Goal: Transaction & Acquisition: Subscribe to service/newsletter

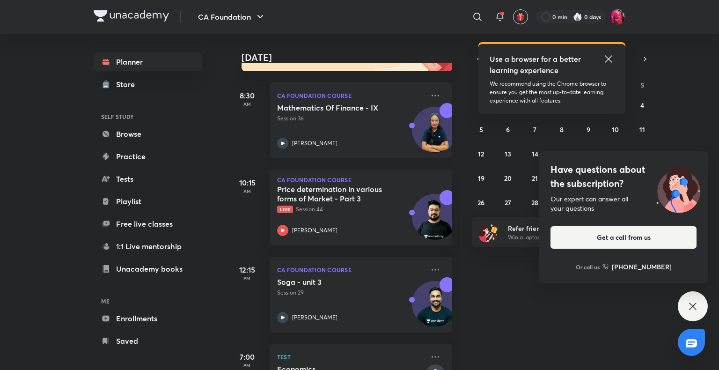
scroll to position [123, 0]
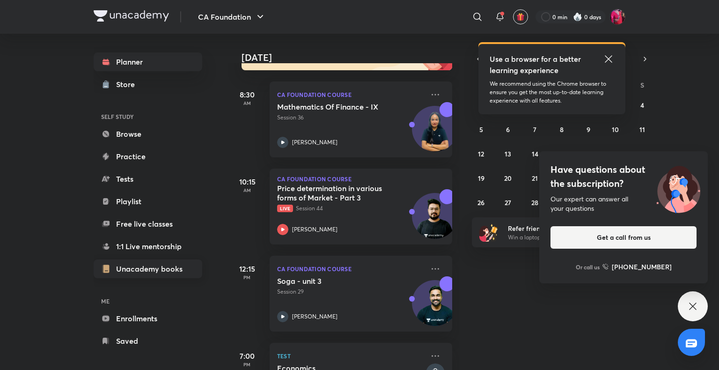
click at [161, 270] on link "Unacademy books" at bounding box center [148, 268] width 109 height 19
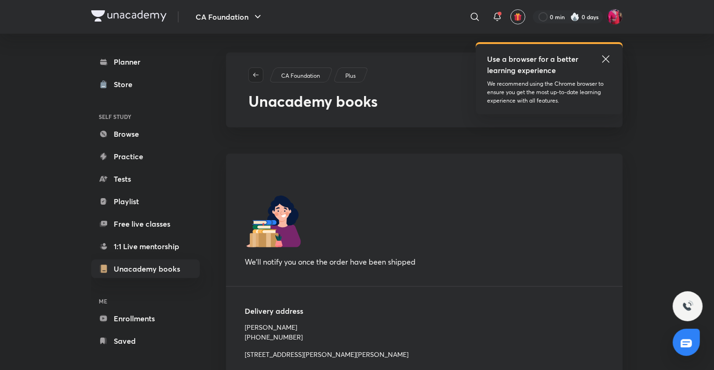
click at [256, 76] on icon "button" at bounding box center [255, 74] width 7 height 7
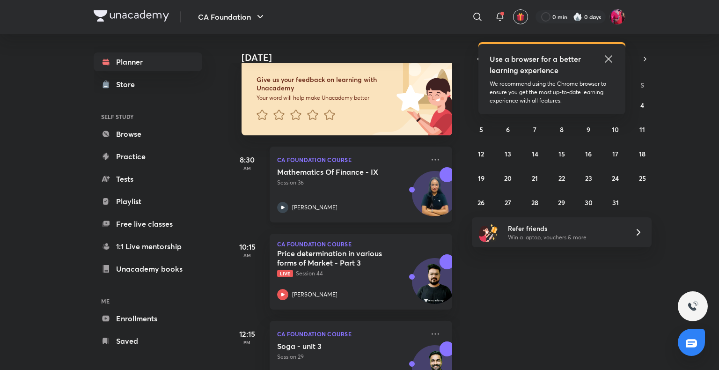
scroll to position [57, 0]
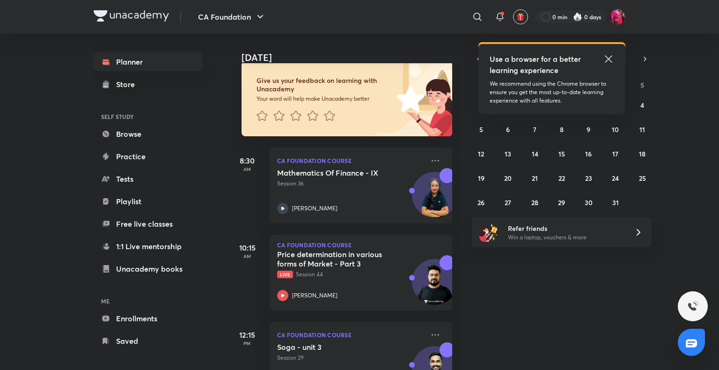
click at [609, 58] on icon at bounding box center [608, 58] width 7 height 7
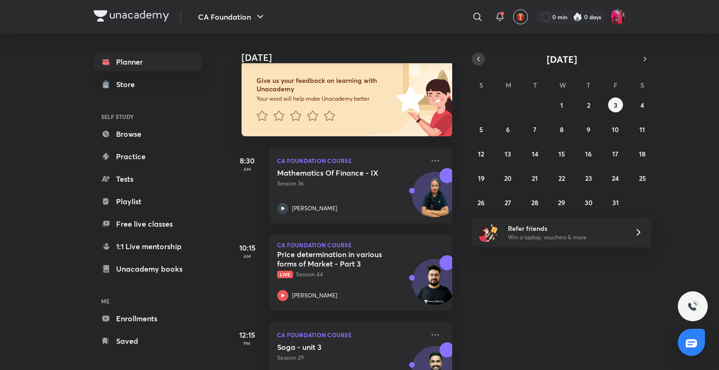
click at [478, 59] on icon "button" at bounding box center [478, 59] width 7 height 8
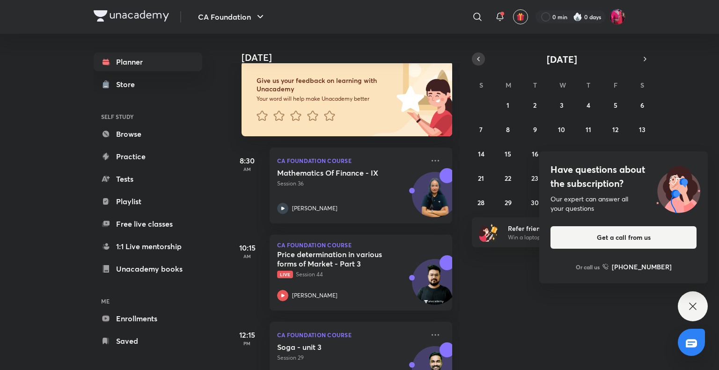
click at [478, 59] on icon "button" at bounding box center [478, 59] width 7 height 8
click at [691, 314] on div "Have questions about the subscription? Our expert can answer all your questions…" at bounding box center [693, 306] width 30 height 30
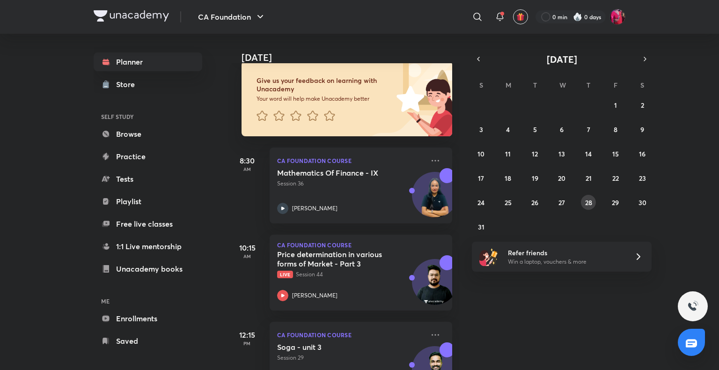
click at [586, 202] on abbr "28" at bounding box center [588, 202] width 7 height 9
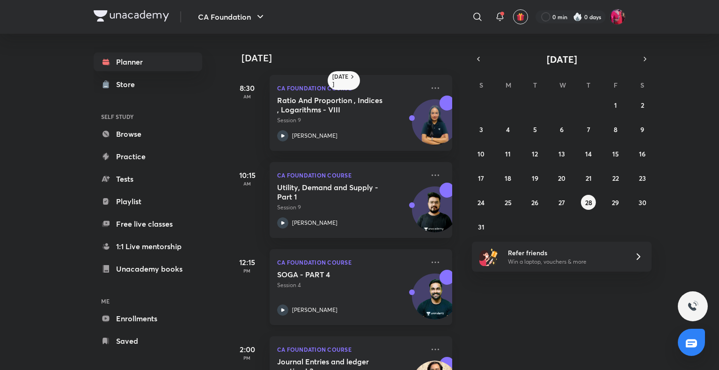
scroll to position [56, 0]
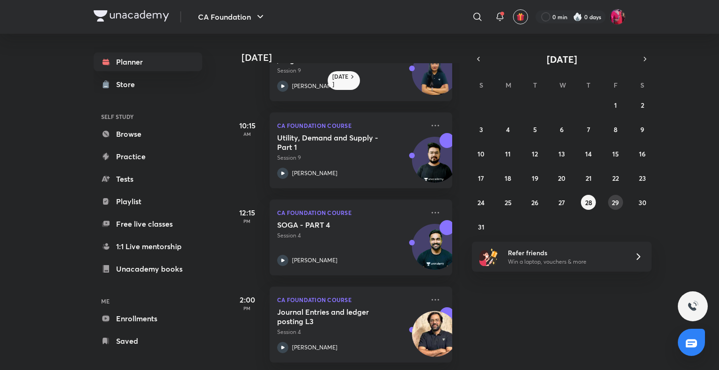
click at [616, 201] on abbr "29" at bounding box center [615, 202] width 7 height 9
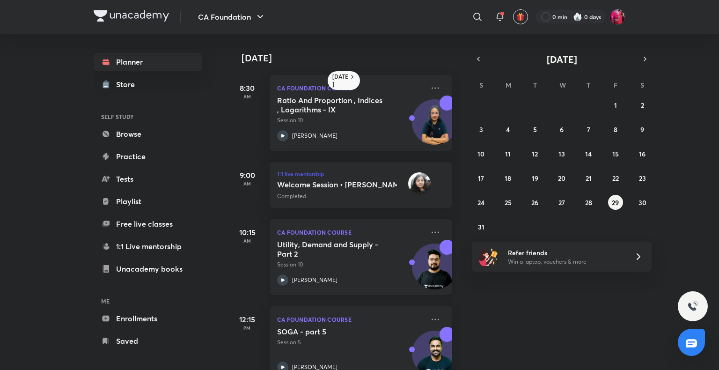
scroll to position [114, 0]
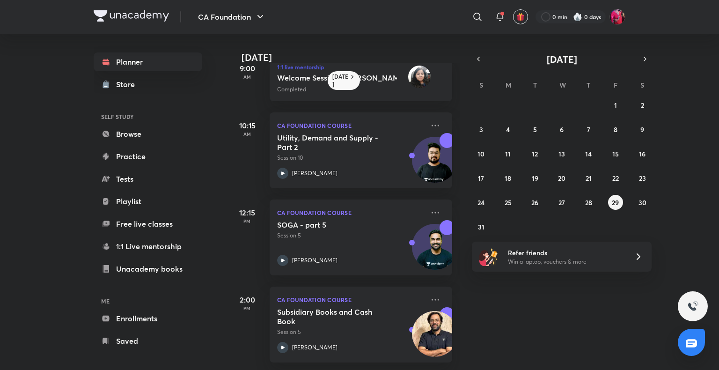
click at [646, 66] on div "August 2025 S M T W T F S 27 28 29 30 31 1 2 3 4 5 6 7 8 9 10 11 12 13 14 15 16…" at bounding box center [562, 143] width 180 height 182
click at [644, 59] on icon "button" at bounding box center [644, 59] width 7 height 8
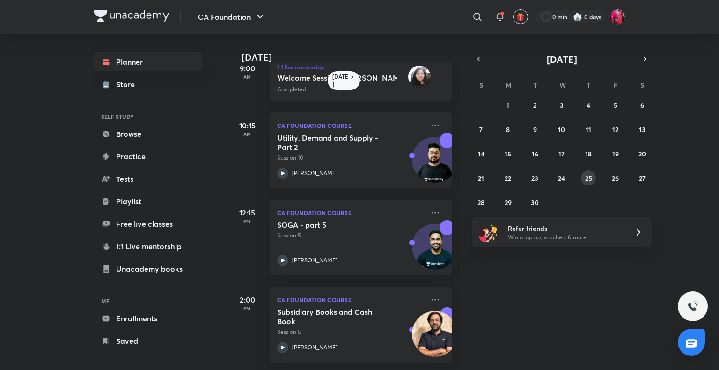
click at [582, 176] on button "25" at bounding box center [588, 177] width 15 height 15
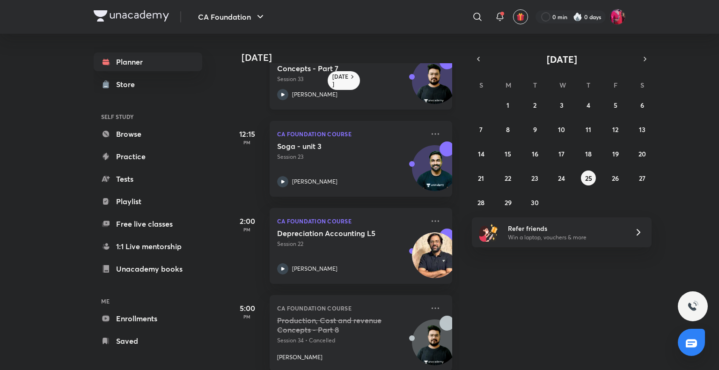
scroll to position [144, 0]
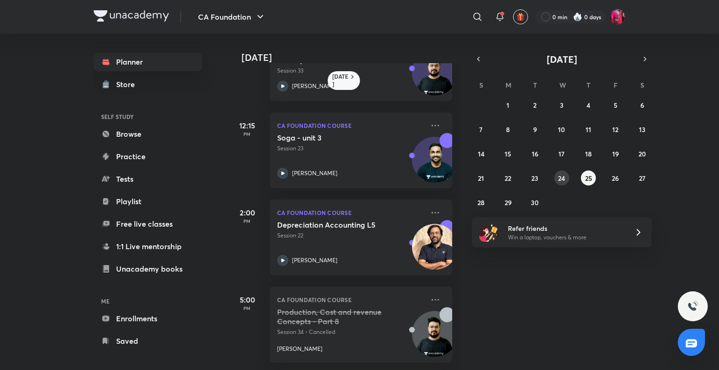
click at [568, 177] on button "24" at bounding box center [561, 177] width 15 height 15
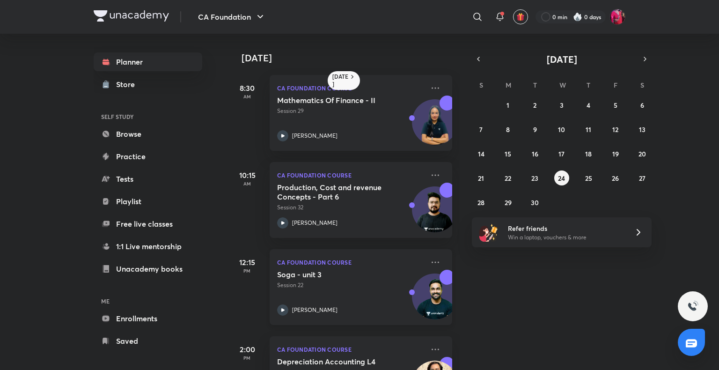
scroll to position [56, 0]
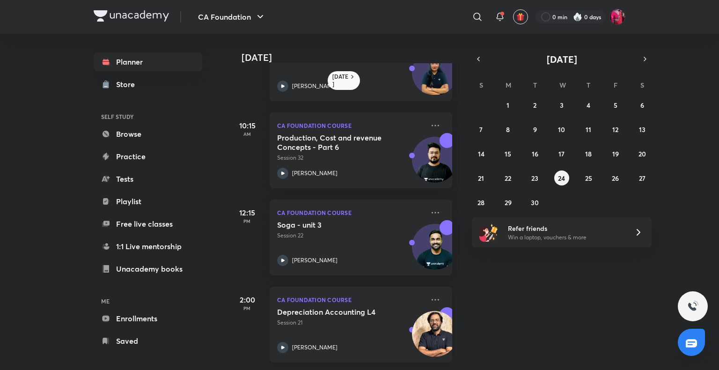
click at [282, 342] on icon at bounding box center [282, 347] width 11 height 11
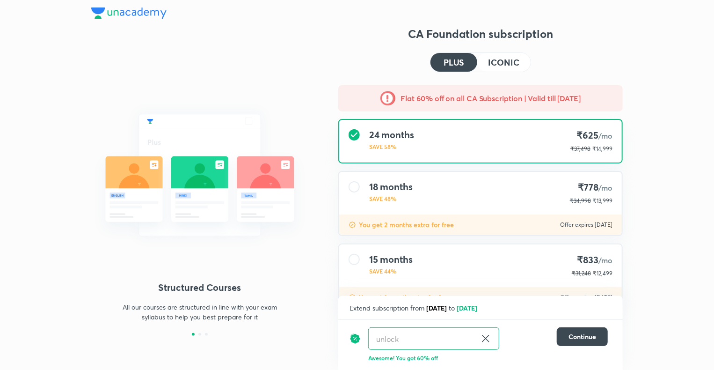
click at [513, 63] on h4 "ICONIC" at bounding box center [504, 62] width 31 height 8
